Goal: Information Seeking & Learning: Find contact information

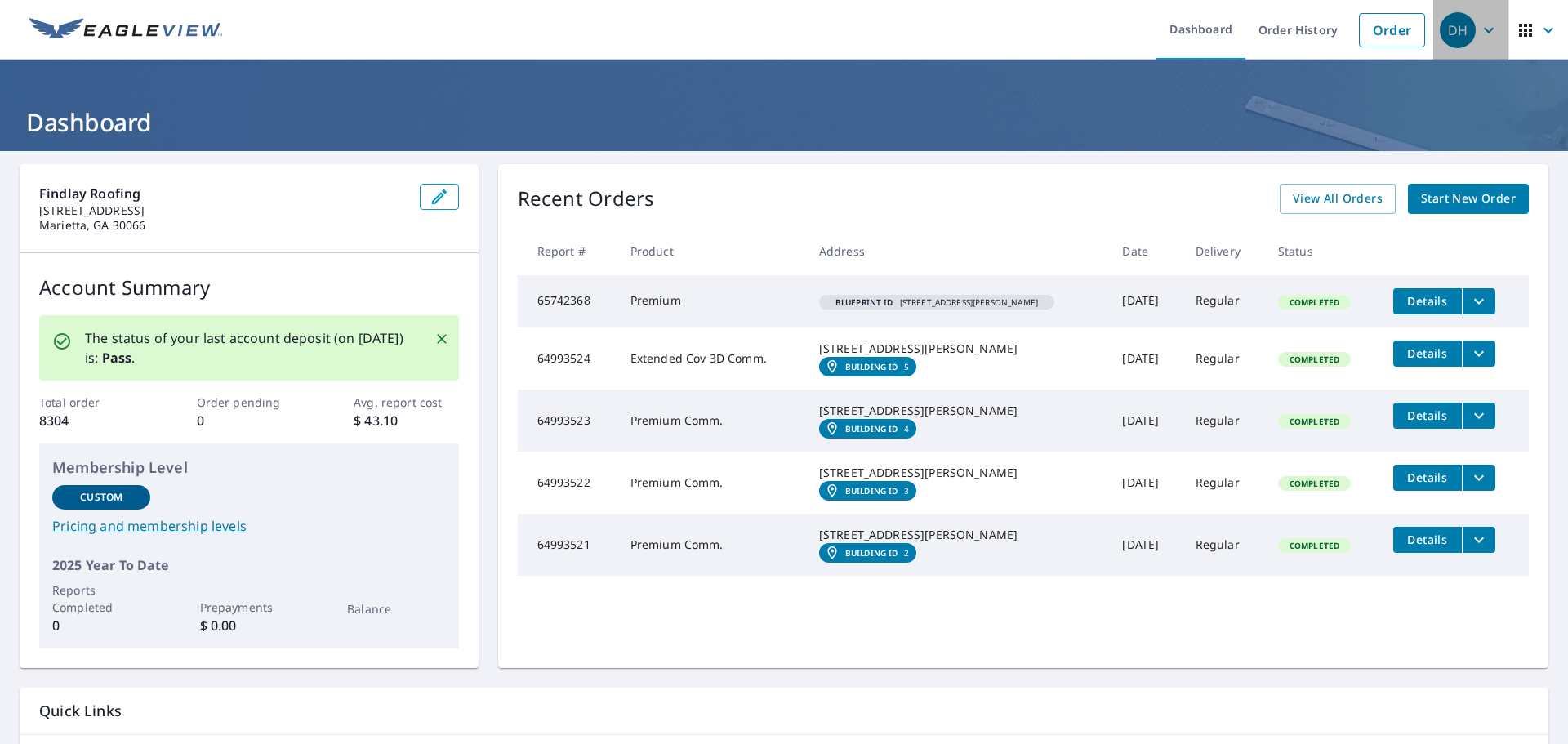
click at [1458, 30] on div "DH" at bounding box center [1458, 30] width 36 height 36
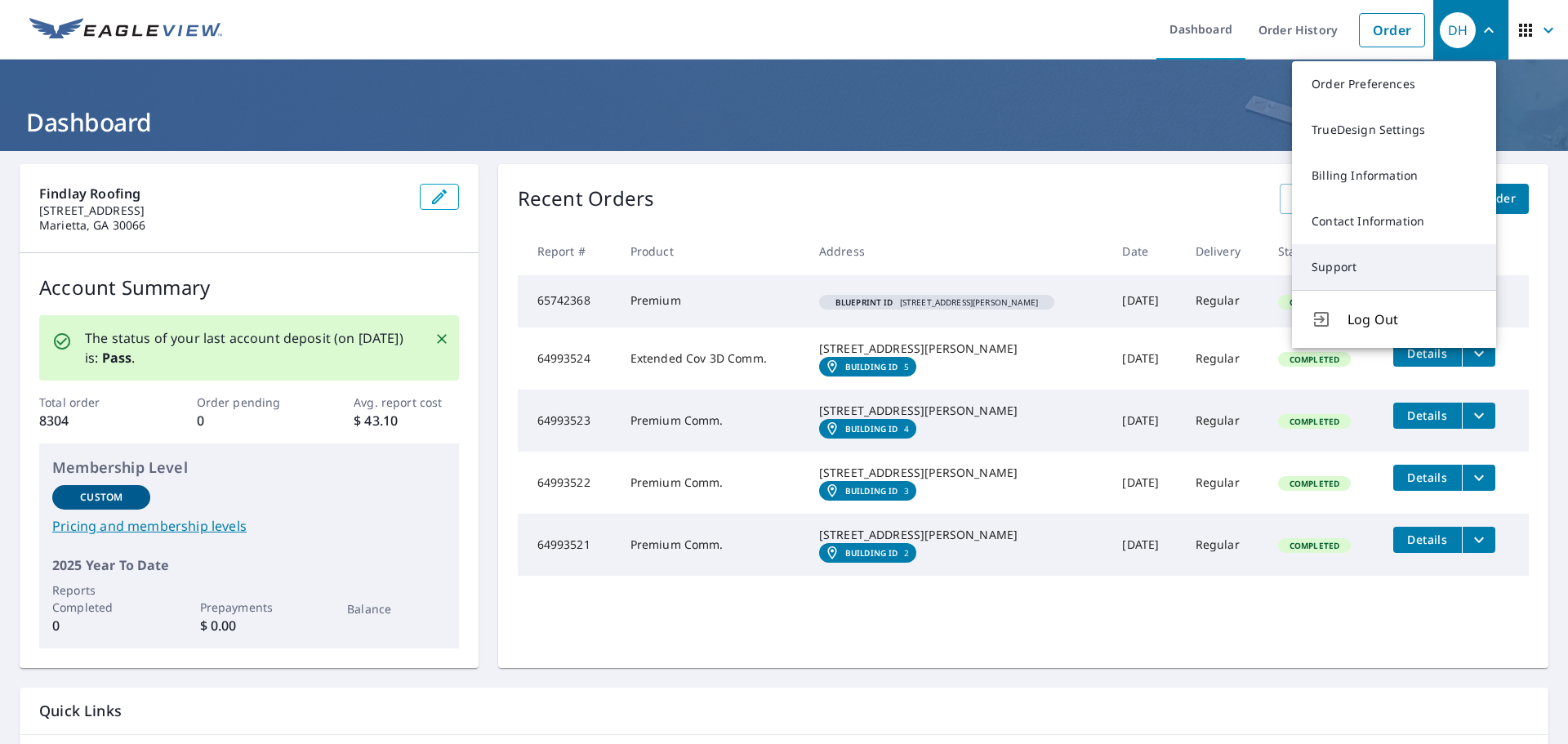
click at [1322, 270] on link "Support" at bounding box center [1394, 266] width 204 height 46
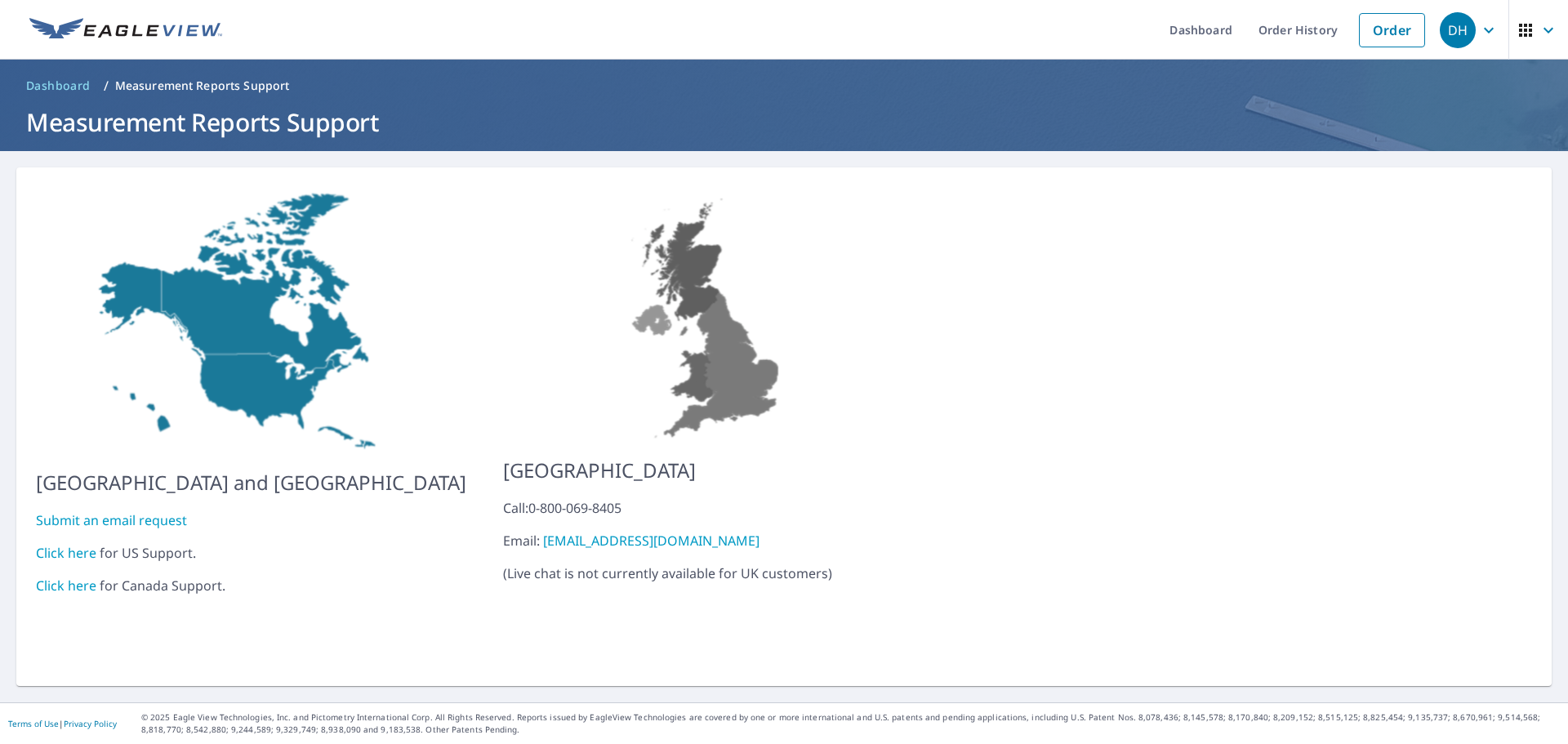
click at [67, 544] on link "Click here" at bounding box center [66, 553] width 61 height 18
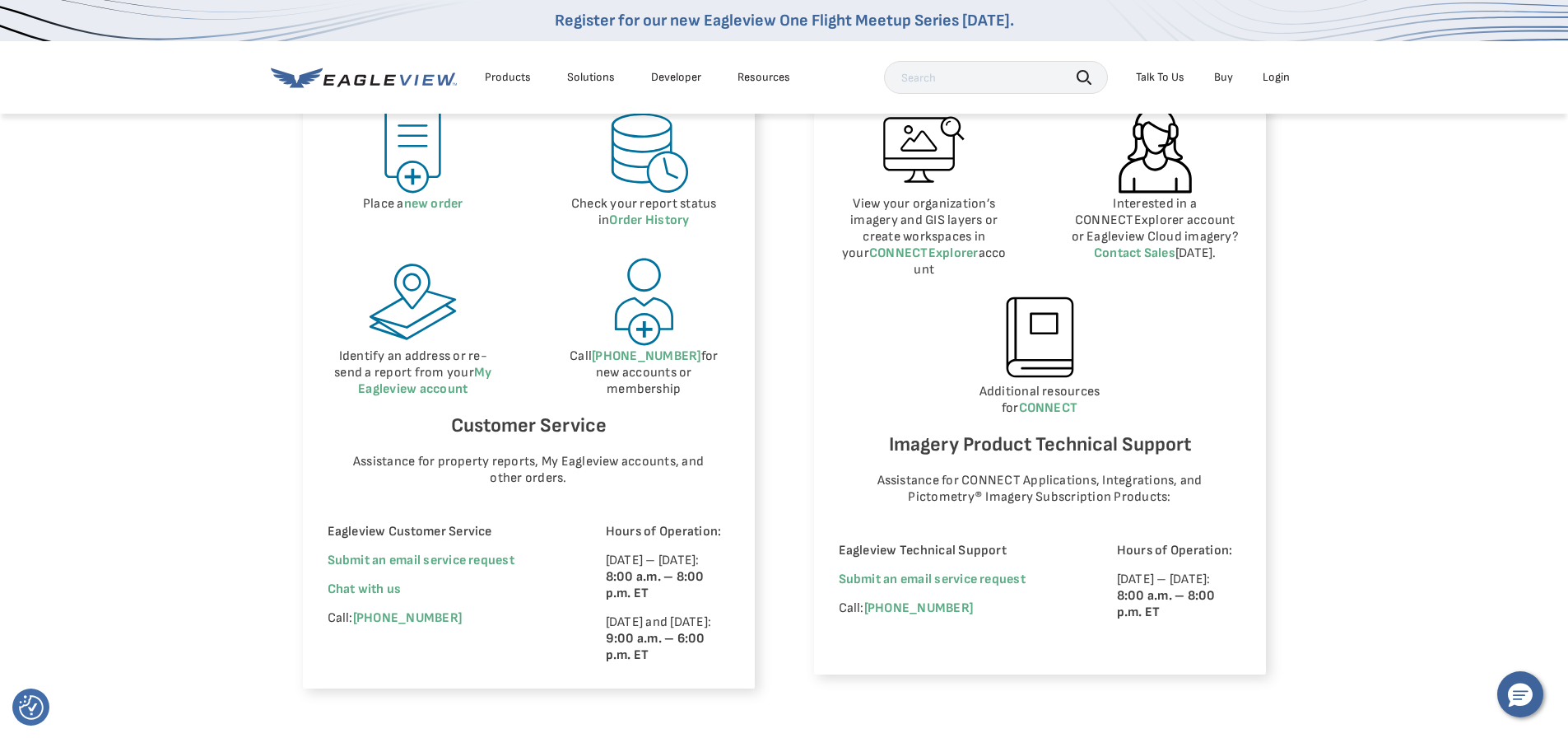
scroll to position [906, 0]
